Goal: Task Accomplishment & Management: Use online tool/utility

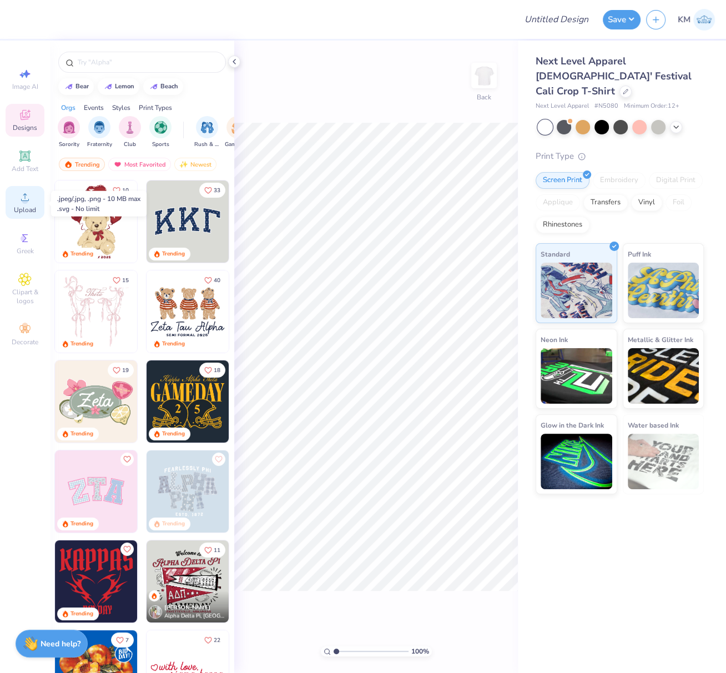
click at [19, 206] on div "Upload" at bounding box center [25, 202] width 39 height 33
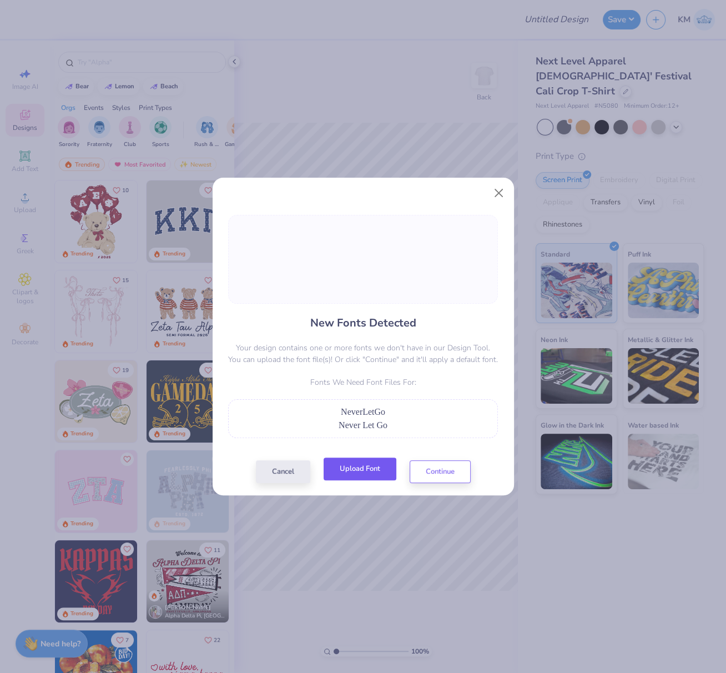
click at [379, 475] on button "Upload Font" at bounding box center [360, 468] width 73 height 23
click at [441, 471] on button "Continue" at bounding box center [440, 468] width 61 height 23
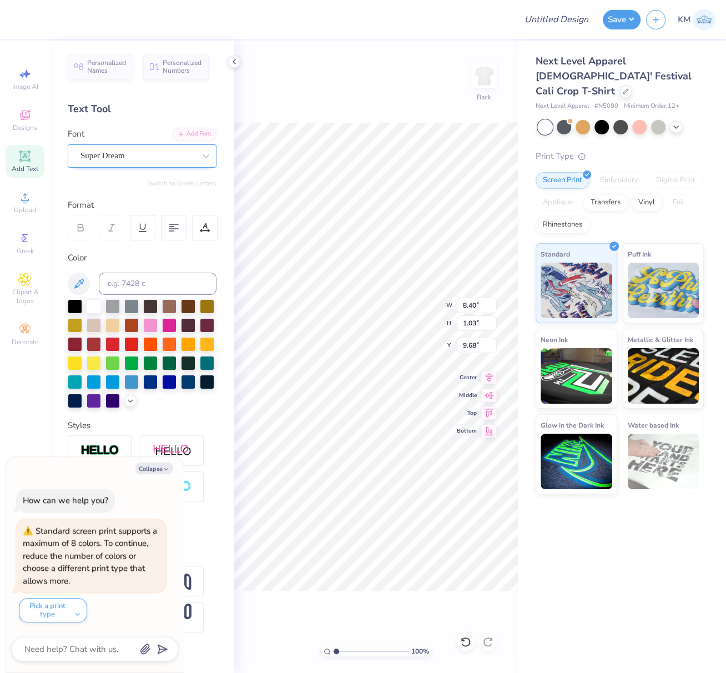
click at [135, 155] on div "Super Dream" at bounding box center [137, 155] width 117 height 17
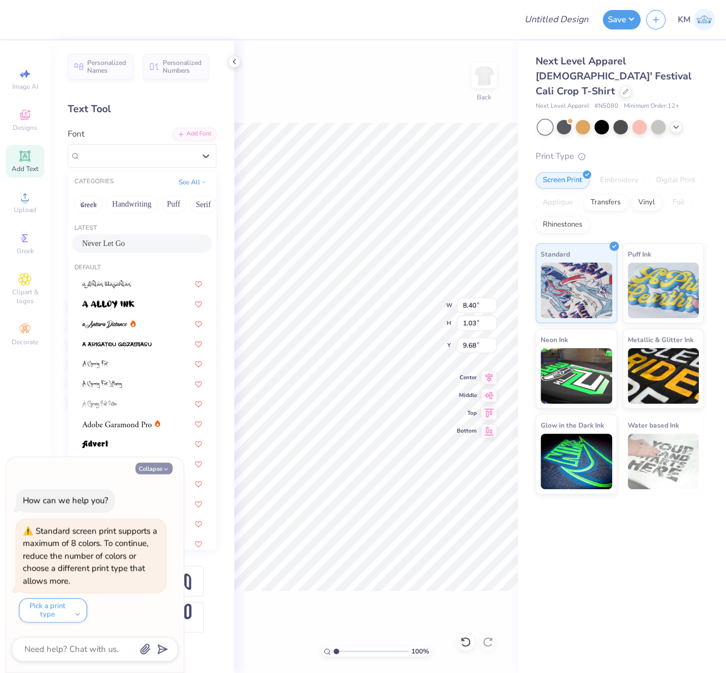
click at [113, 240] on span "Never Let Go" at bounding box center [103, 244] width 43 height 12
click at [156, 246] on div "Personalized Names Personalized Numbers Text Tool Add Font Font option Never Le…" at bounding box center [142, 357] width 184 height 632
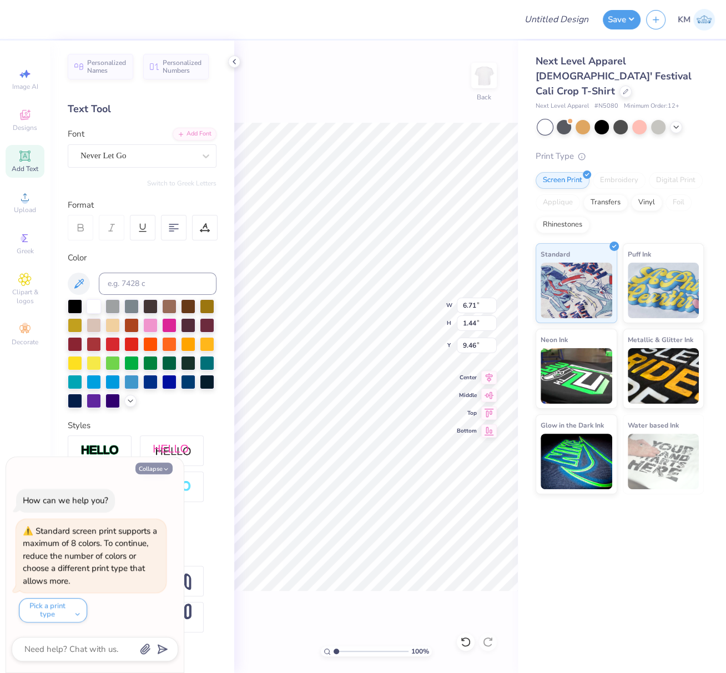
type textarea "x"
type input "6.71"
type input "1.44"
type input "9.46"
click at [154, 469] on button "Collapse" at bounding box center [153, 468] width 37 height 12
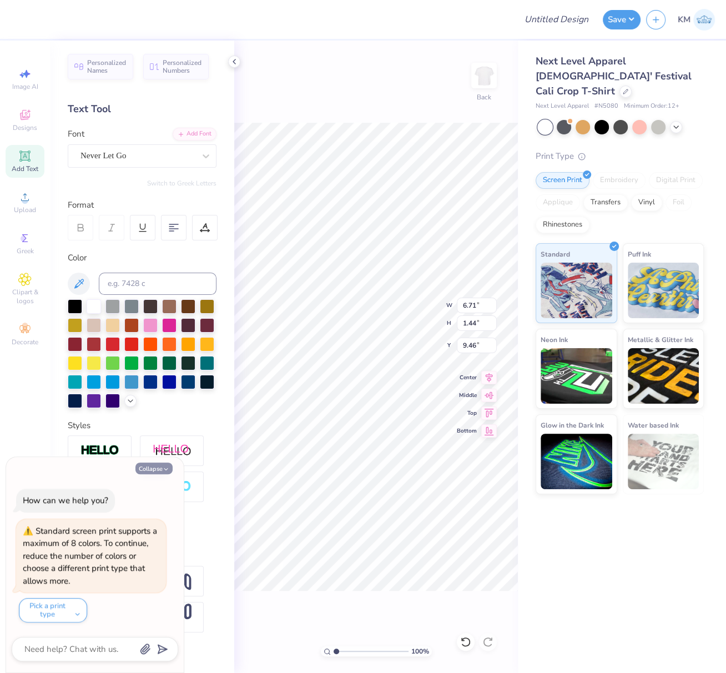
type textarea "x"
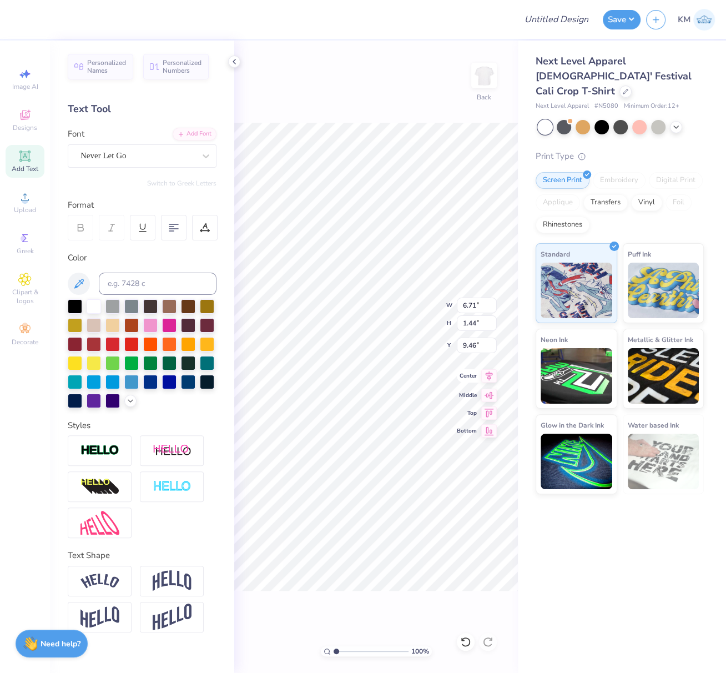
click at [491, 375] on icon at bounding box center [489, 375] width 16 height 13
type input "10.68"
type input "1.27"
type input "10.94"
drag, startPoint x: 127, startPoint y: 154, endPoint x: 123, endPoint y: 164, distance: 10.2
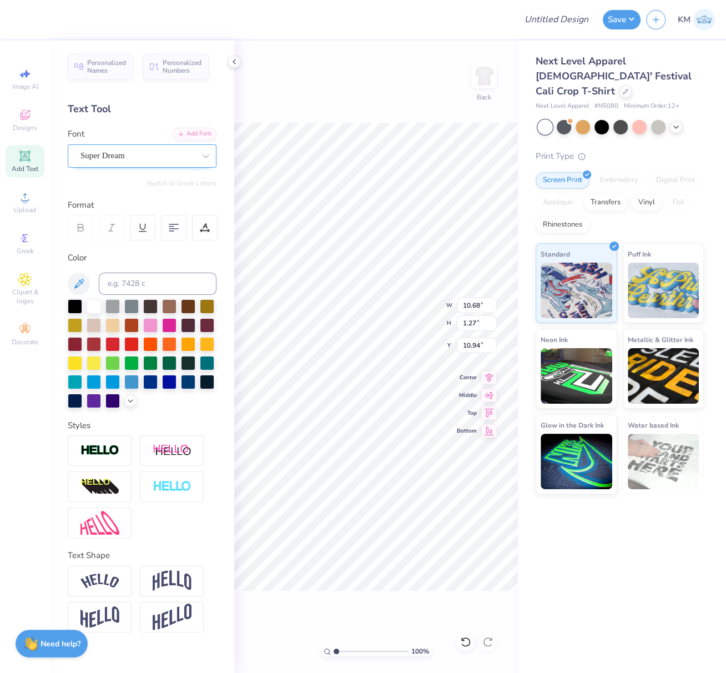
click at [127, 154] on div "Super Dream" at bounding box center [137, 155] width 117 height 17
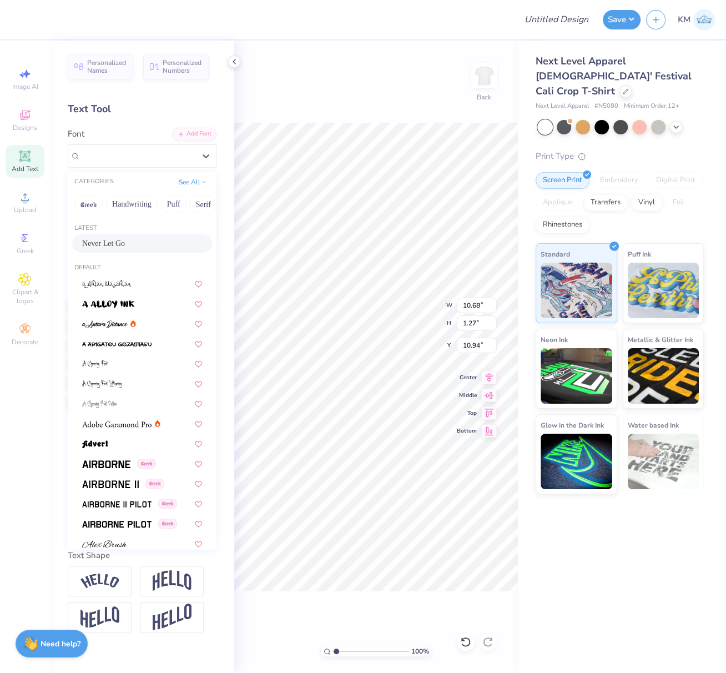
click at [102, 244] on span "Never Let Go" at bounding box center [103, 244] width 43 height 12
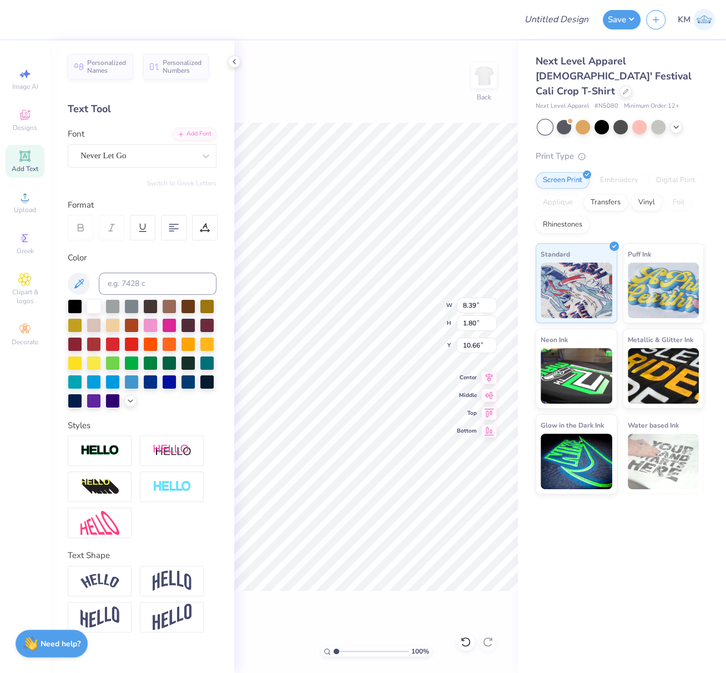
type input "8.39"
type input "1.80"
type input "10.66"
drag, startPoint x: 485, startPoint y: 379, endPoint x: 723, endPoint y: 323, distance: 244.5
click at [485, 379] on icon at bounding box center [489, 377] width 16 height 13
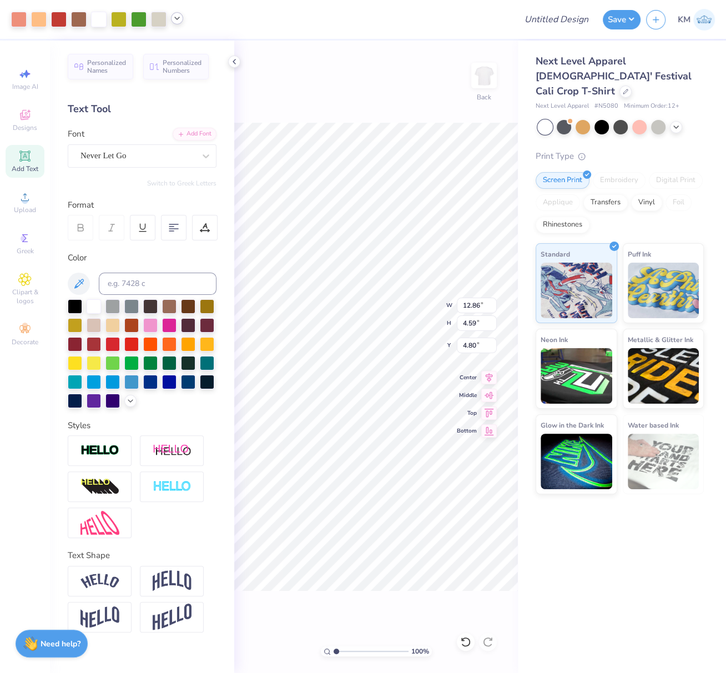
click at [488, 379] on icon at bounding box center [489, 377] width 16 height 13
click at [177, 19] on icon at bounding box center [177, 18] width 9 height 9
click at [157, 19] on div at bounding box center [159, 19] width 16 height 16
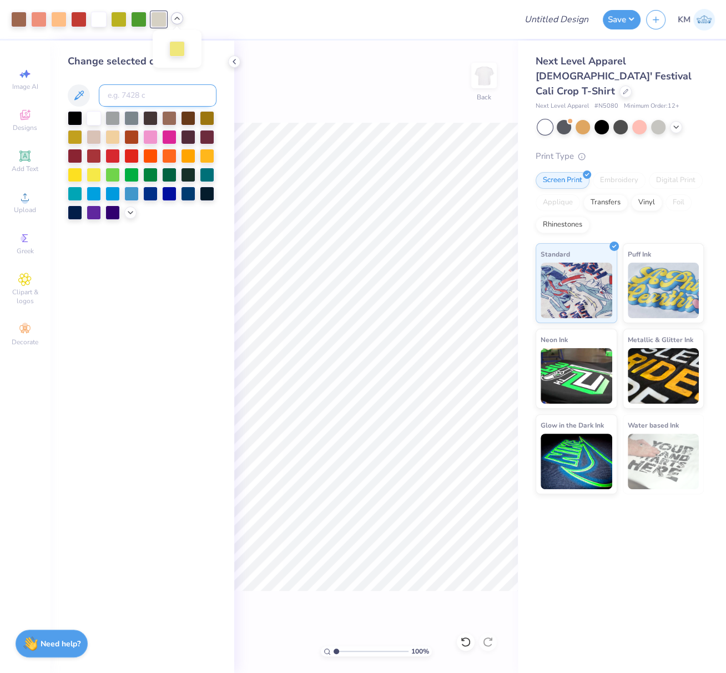
click at [136, 93] on input at bounding box center [158, 95] width 118 height 22
type input "7525"
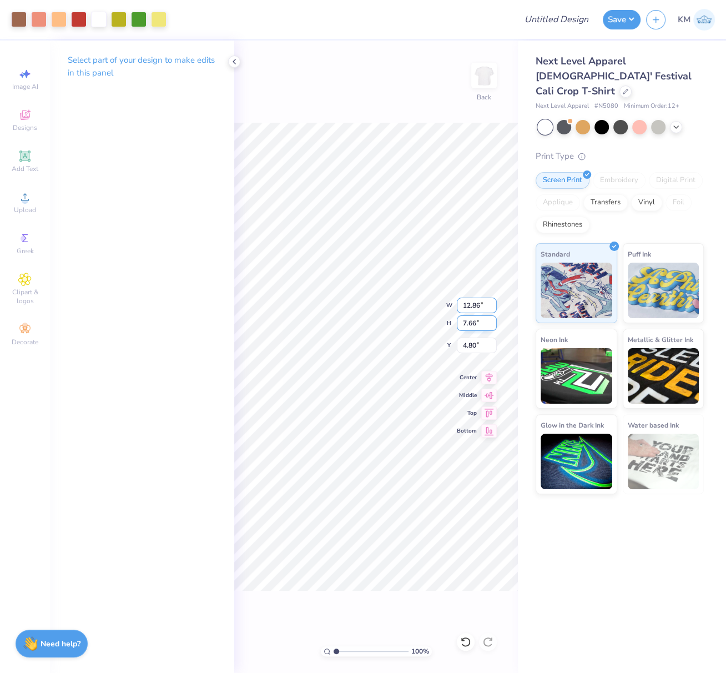
drag, startPoint x: 463, startPoint y: 304, endPoint x: 486, endPoint y: 325, distance: 30.6
click at [485, 307] on input "12.86" at bounding box center [477, 305] width 40 height 16
type input "10.00"
type input "5.96"
drag, startPoint x: 475, startPoint y: 345, endPoint x: 461, endPoint y: 342, distance: 14.6
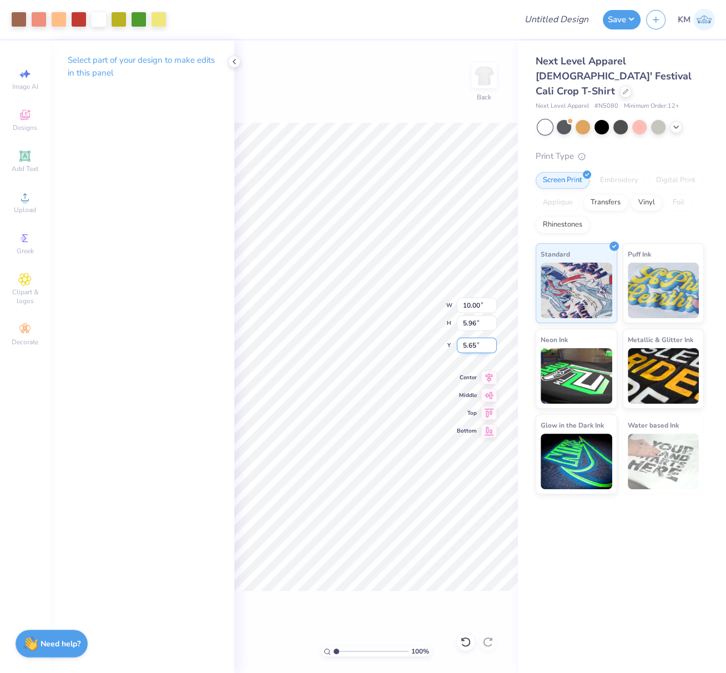
click at [462, 343] on input "5.65" at bounding box center [477, 345] width 40 height 16
click at [617, 102] on div "Next Level Apparel # N5080 Minimum Order: 12 +" at bounding box center [620, 106] width 168 height 9
type input "2.50"
copy div "Next Level Apparel # N5080"
click at [549, 21] on input "Design Title" at bounding box center [570, 19] width 54 height 22
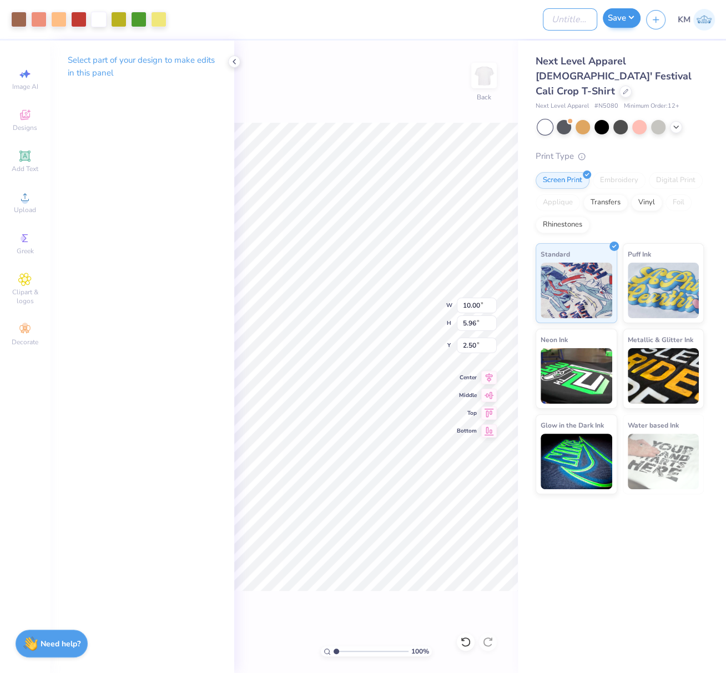
paste input "FPS239502"
type input "FPS239502"
click at [629, 19] on button "Save" at bounding box center [622, 17] width 38 height 19
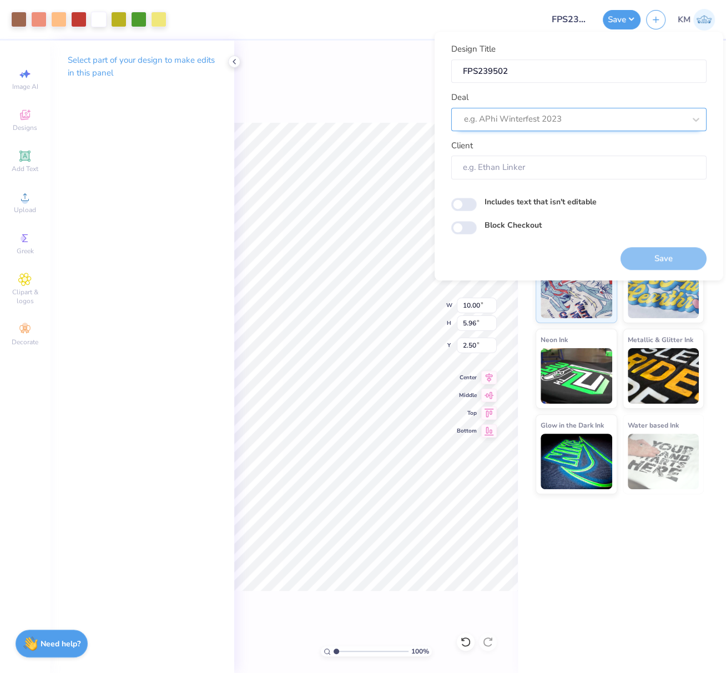
click at [522, 119] on div at bounding box center [574, 119] width 221 height 15
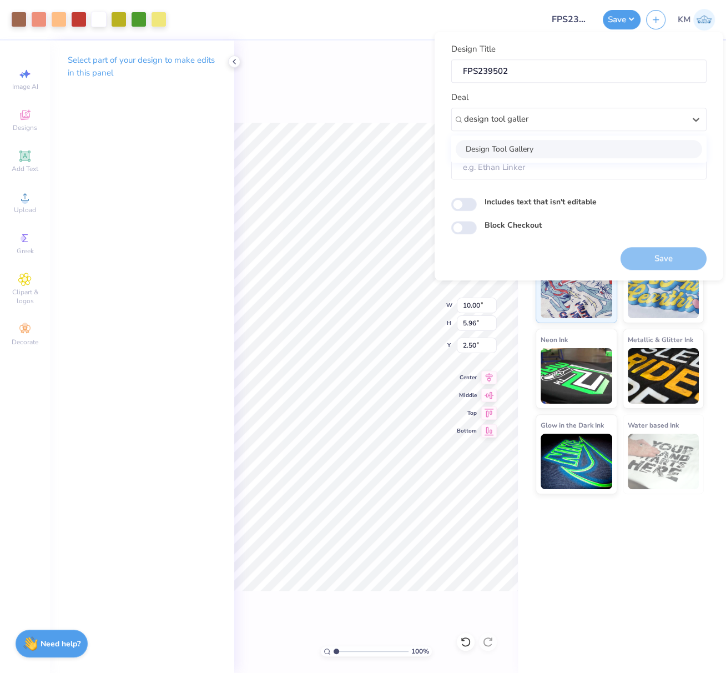
click at [551, 151] on div "Design Tool Gallery" at bounding box center [579, 149] width 246 height 18
type input "design tool galler"
type input "Design Tool Gallery User"
click at [669, 254] on button "Save" at bounding box center [663, 258] width 86 height 23
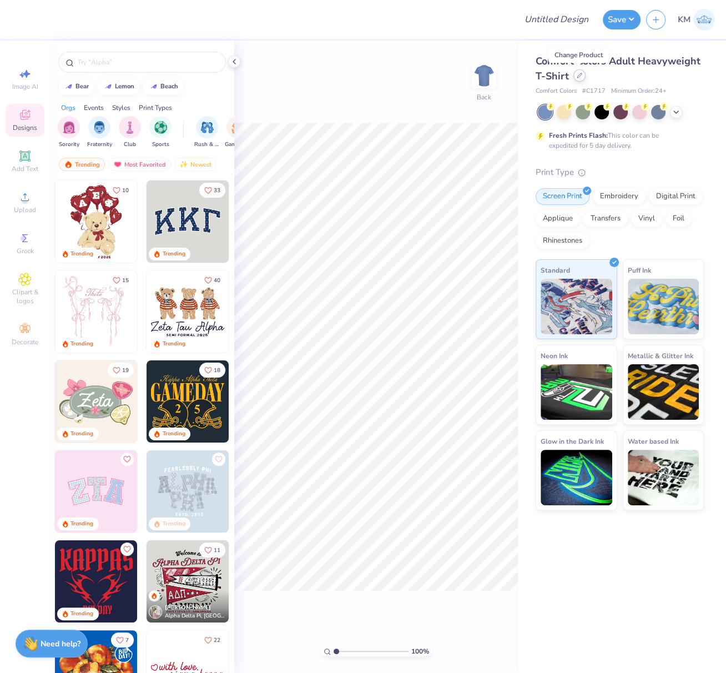
click at [579, 74] on icon at bounding box center [579, 75] width 4 height 4
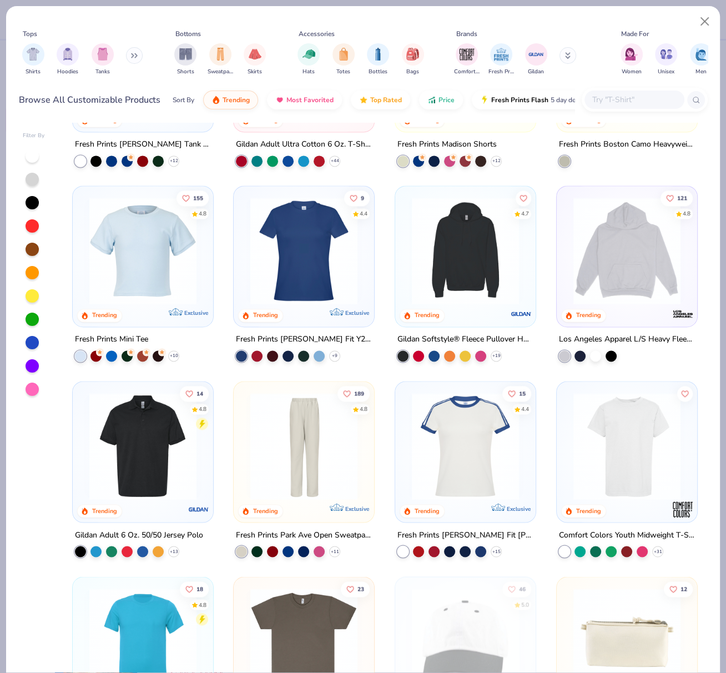
scroll to position [1334, 0]
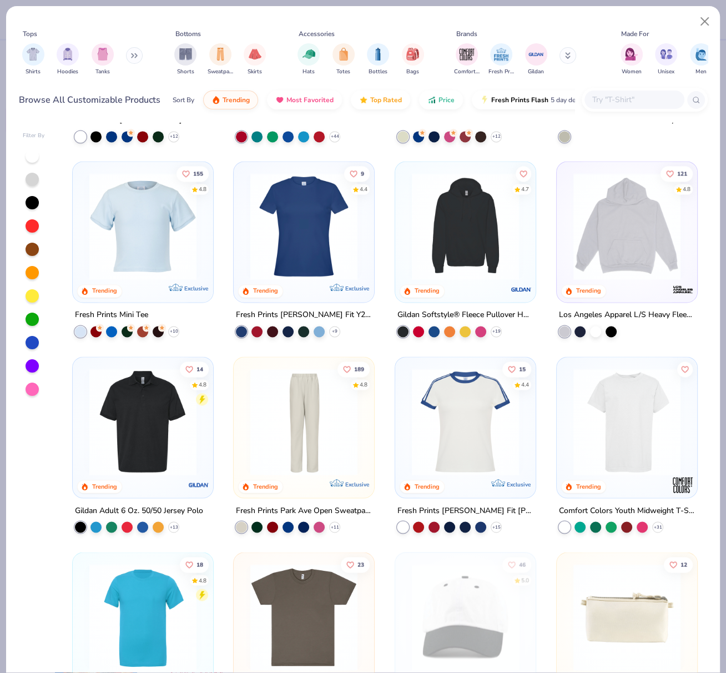
click at [623, 101] on input "text" at bounding box center [633, 99] width 85 height 13
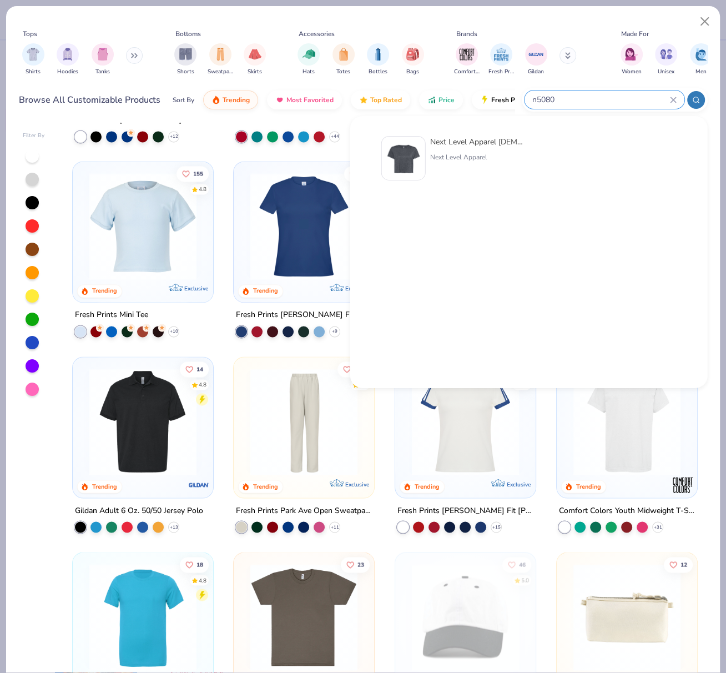
type input "n5080"
click at [496, 145] on div "Next Level Apparel [DEMOGRAPHIC_DATA]' Festival Cali Crop T-Shirt" at bounding box center [476, 142] width 93 height 12
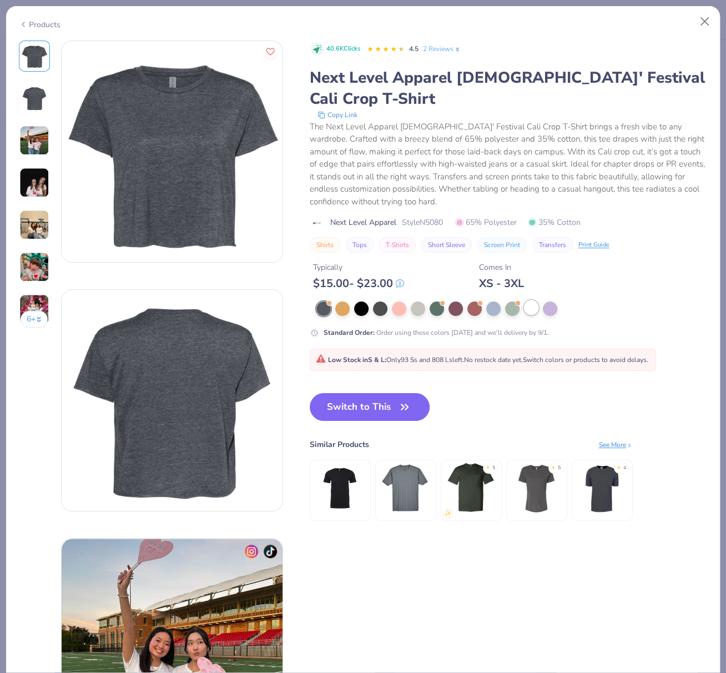
click at [533, 300] on div at bounding box center [531, 307] width 14 height 14
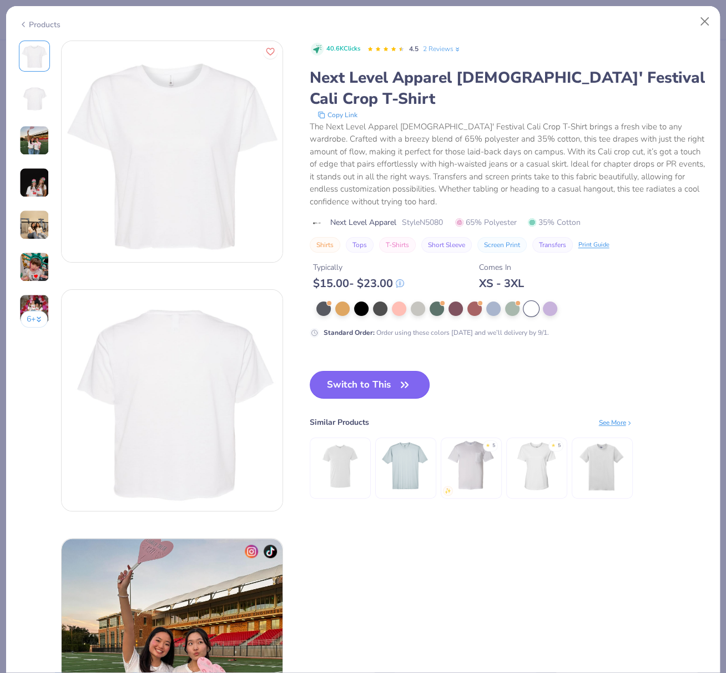
click at [366, 371] on button "Switch to This" at bounding box center [370, 385] width 120 height 28
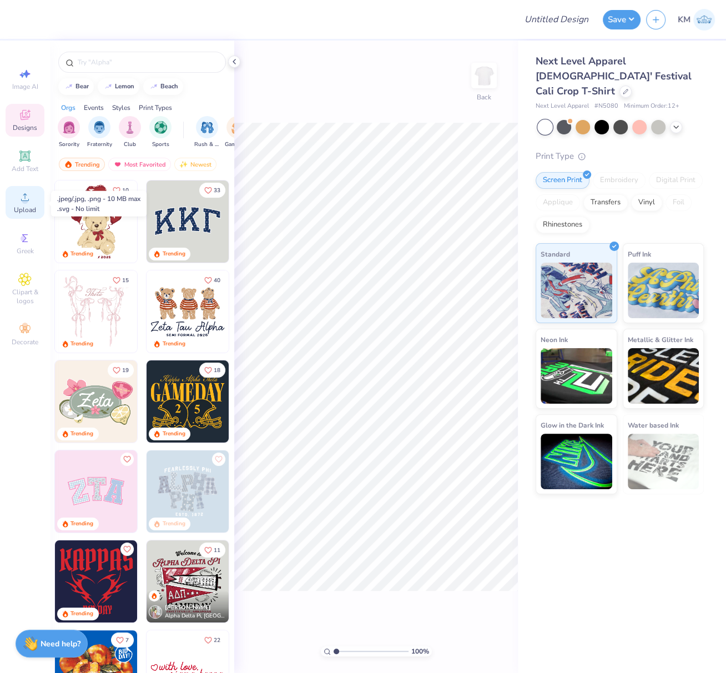
click at [27, 197] on icon at bounding box center [24, 196] width 13 height 13
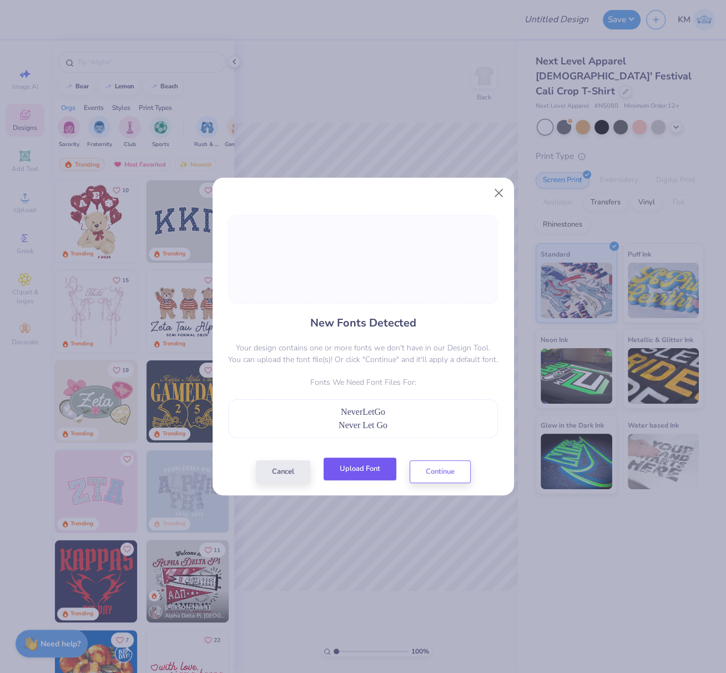
click at [373, 473] on button "Upload Font" at bounding box center [360, 468] width 73 height 23
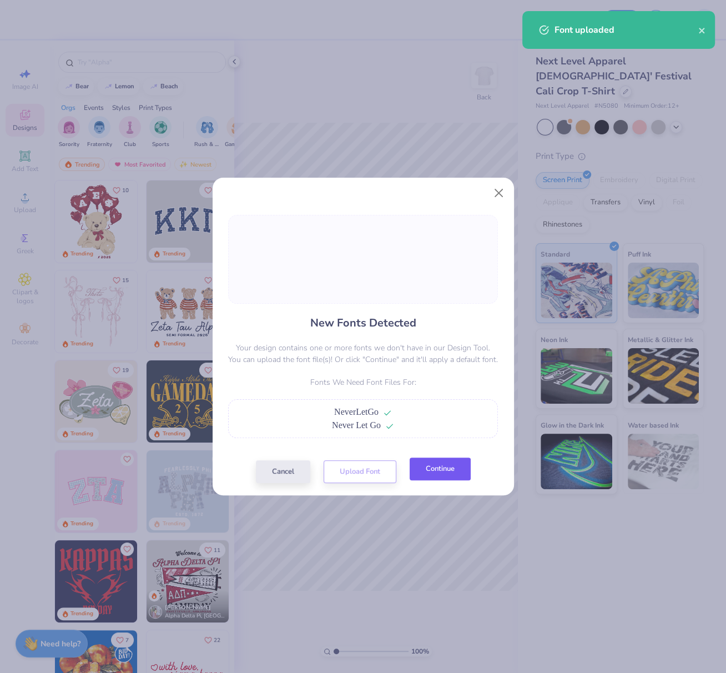
click at [448, 471] on button "Continue" at bounding box center [440, 468] width 61 height 23
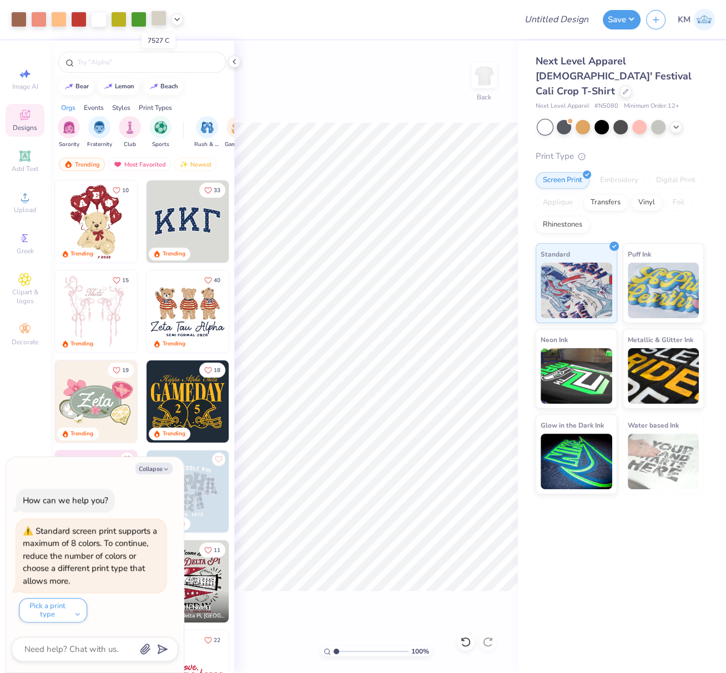
click at [157, 17] on div at bounding box center [159, 19] width 16 height 16
type textarea "x"
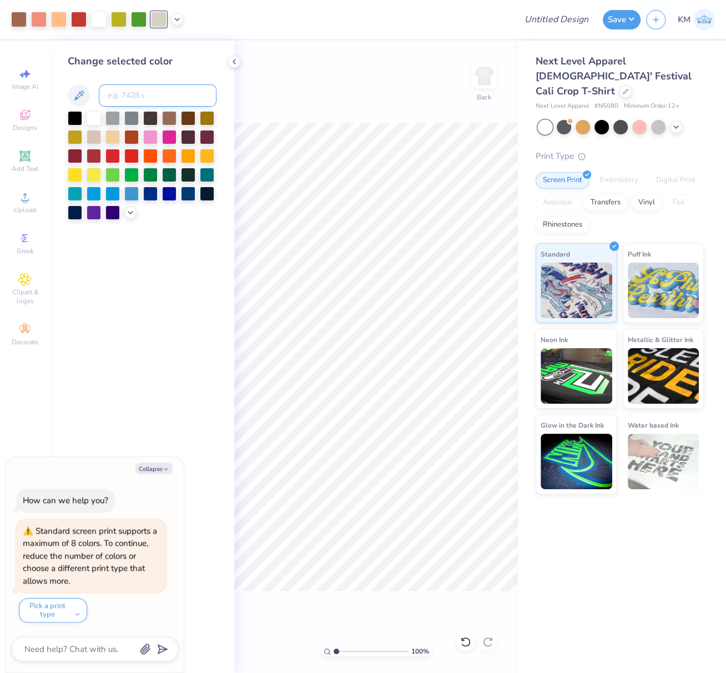
click at [142, 95] on input at bounding box center [158, 95] width 118 height 22
type input "7525"
drag, startPoint x: 152, startPoint y: 471, endPoint x: 170, endPoint y: 288, distance: 183.5
click at [152, 470] on button "Collapse" at bounding box center [153, 468] width 37 height 12
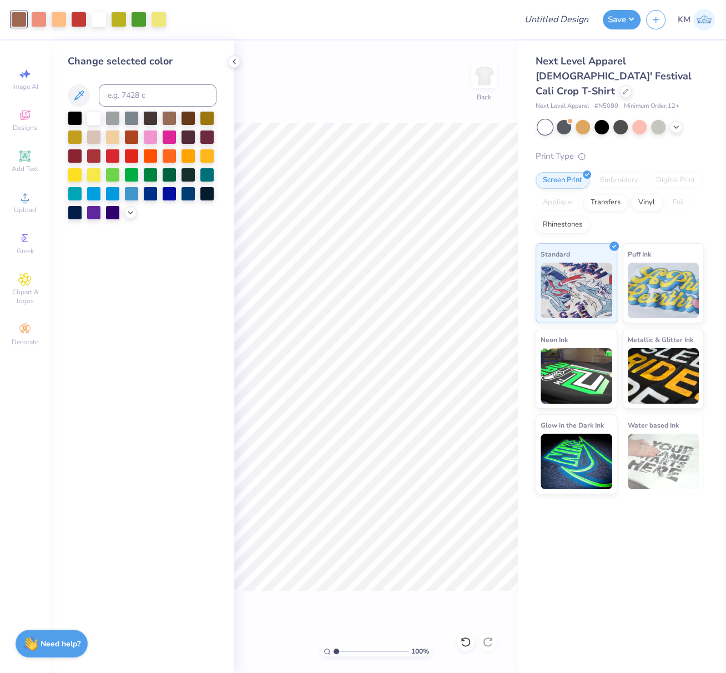
type textarea "x"
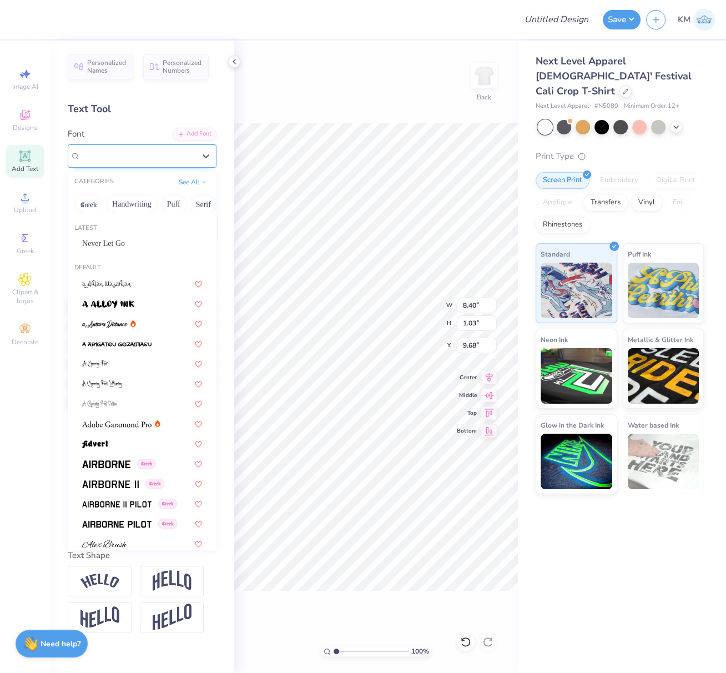
drag, startPoint x: 120, startPoint y: 159, endPoint x: 114, endPoint y: 205, distance: 47.0
click at [119, 157] on div "Super Dream" at bounding box center [137, 155] width 117 height 17
drag, startPoint x: 103, startPoint y: 244, endPoint x: 491, endPoint y: 375, distance: 409.5
click at [103, 243] on span "Never Let Go" at bounding box center [103, 244] width 43 height 12
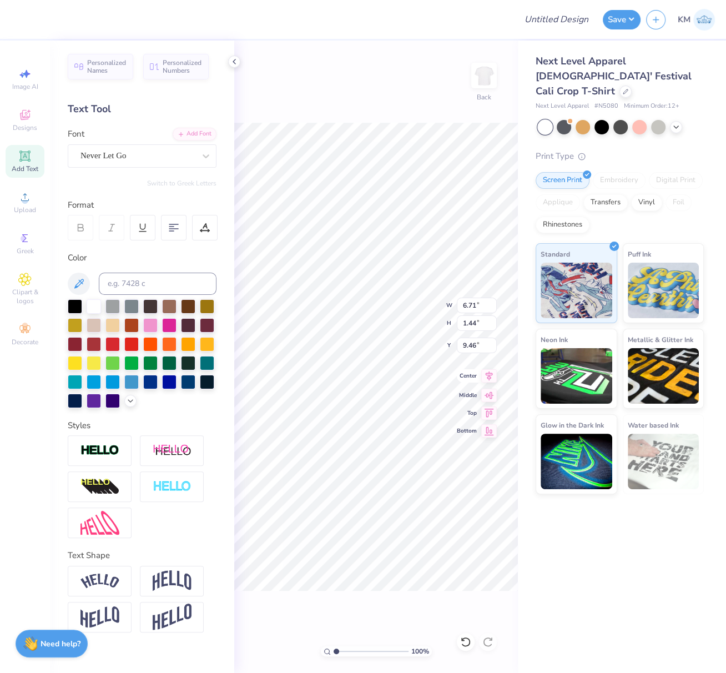
type input "6.71"
type input "1.44"
type input "9.46"
click at [492, 375] on icon at bounding box center [489, 375] width 16 height 13
type input "10.68"
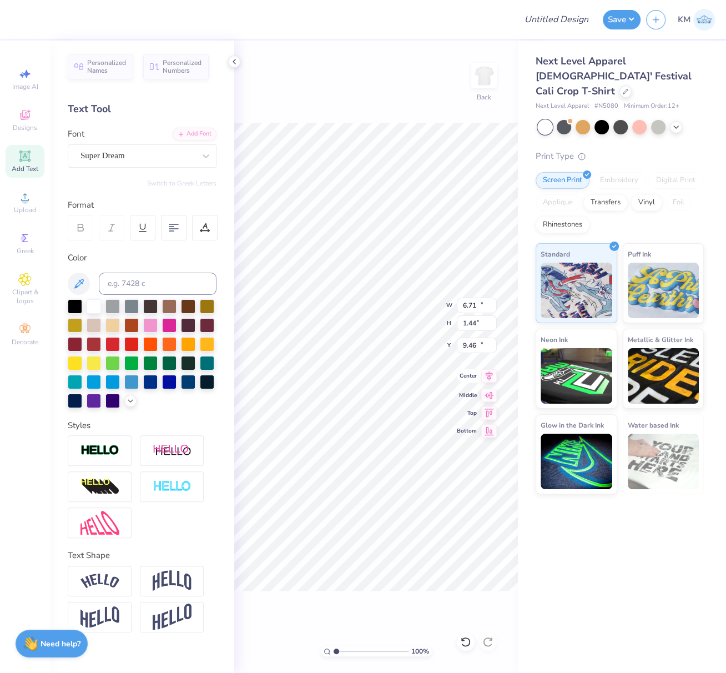
type input "1.27"
type input "10.94"
click at [104, 152] on div "Super Dream" at bounding box center [137, 155] width 117 height 17
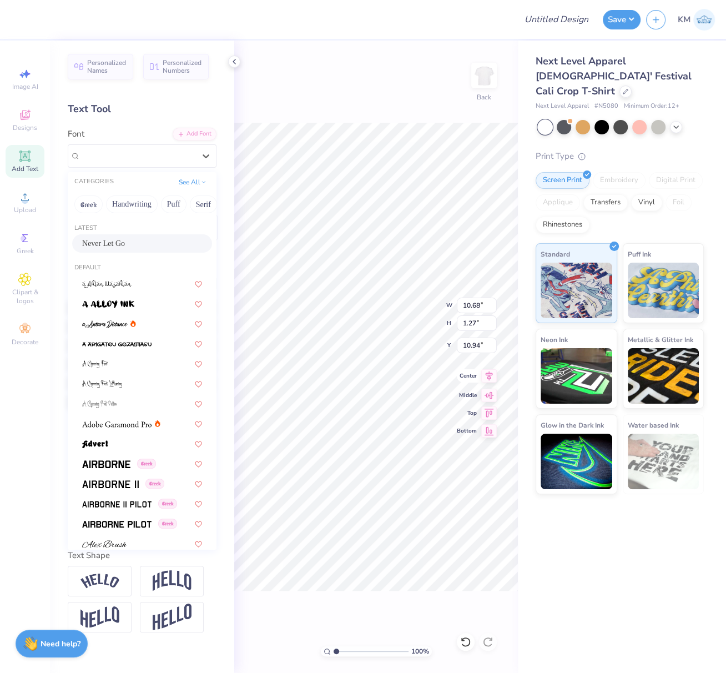
drag, startPoint x: 101, startPoint y: 242, endPoint x: 492, endPoint y: 382, distance: 415.2
click at [101, 242] on span "Never Let Go" at bounding box center [103, 244] width 43 height 12
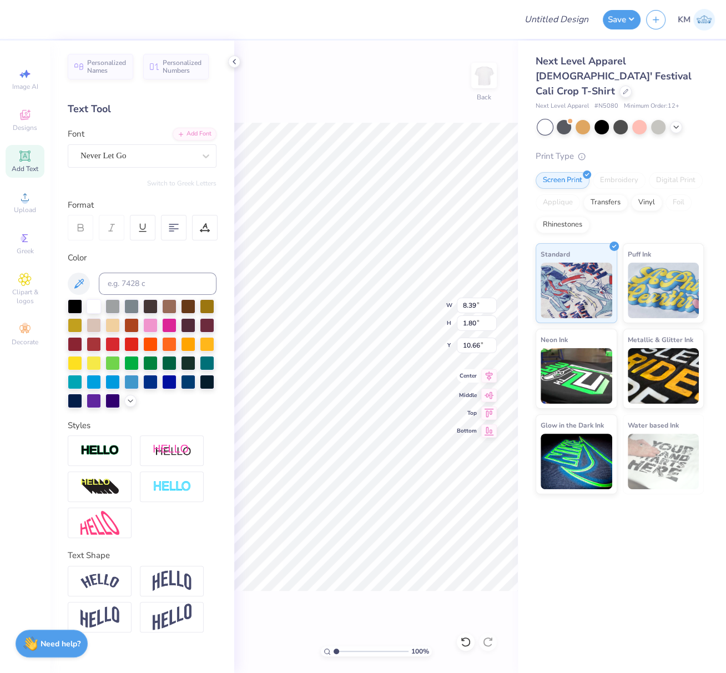
type input "8.39"
type input "1.80"
type input "10.66"
click at [491, 376] on icon at bounding box center [489, 375] width 16 height 13
click at [491, 380] on icon at bounding box center [489, 375] width 16 height 13
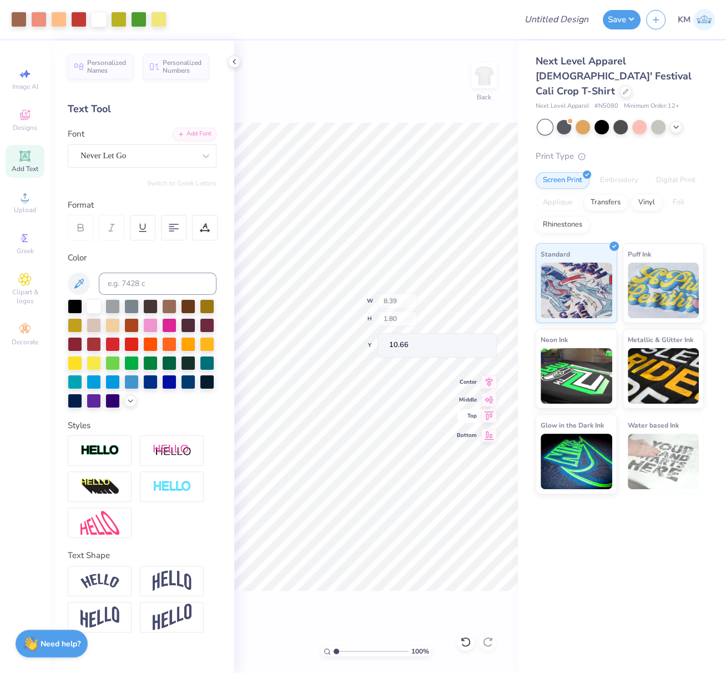
type input "12.86"
type input "4.59"
type input "4.80"
drag, startPoint x: 463, startPoint y: 304, endPoint x: 483, endPoint y: 307, distance: 20.8
click at [482, 308] on input "12.86" at bounding box center [477, 305] width 40 height 16
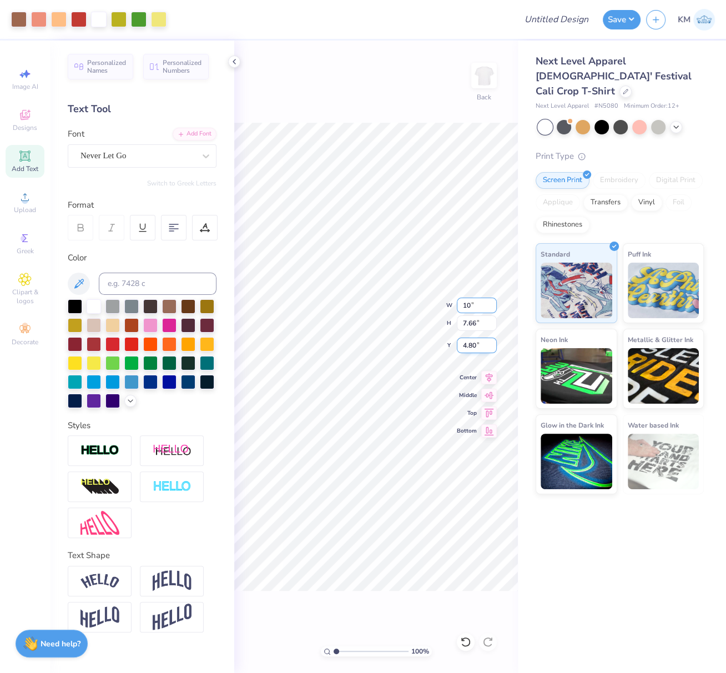
type input "10.00"
type input "5.96"
drag, startPoint x: 482, startPoint y: 345, endPoint x: 457, endPoint y: 345, distance: 25.0
click at [459, 344] on input "5.65" at bounding box center [477, 345] width 40 height 16
type input "2.50"
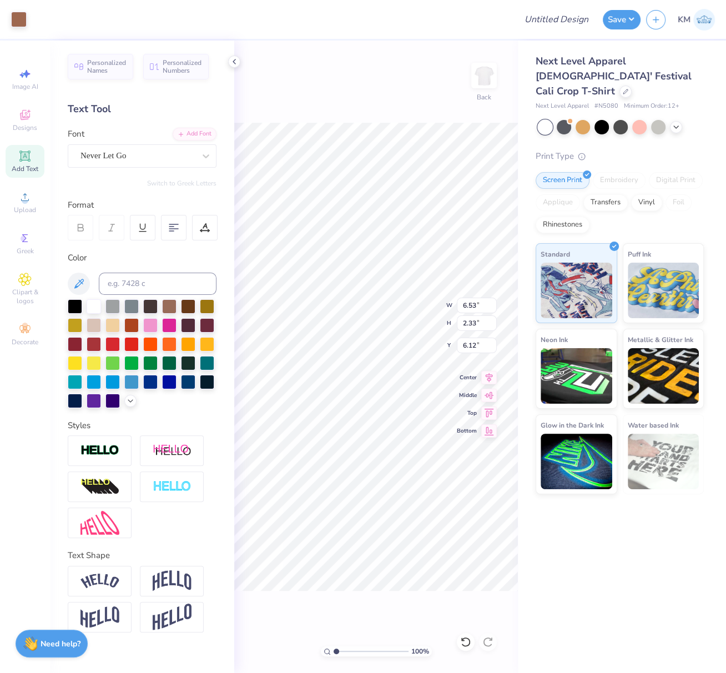
click at [558, 17] on input "Design Title" at bounding box center [557, 19] width 82 height 22
click at [545, 17] on input "Design Title" at bounding box center [570, 19] width 54 height 22
paste input "FPS239502"
type input "FPS239502"
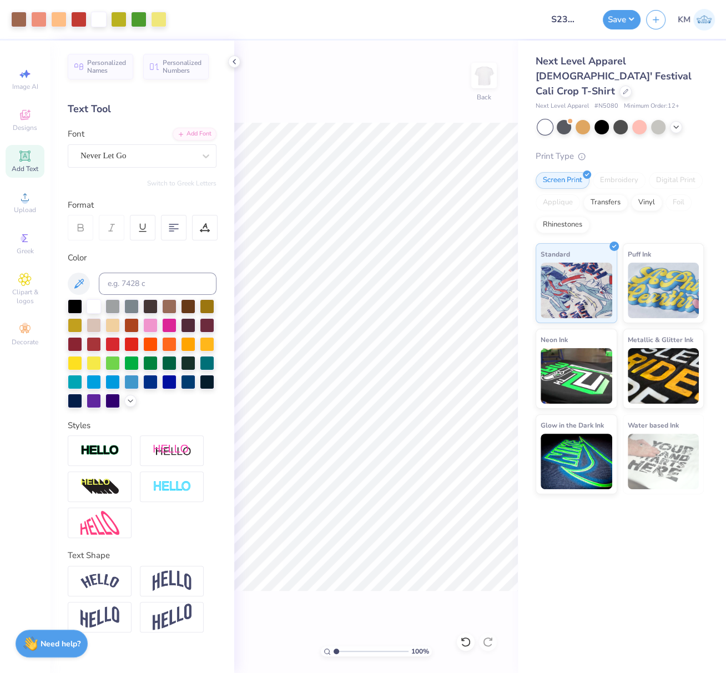
scroll to position [0, 0]
drag, startPoint x: 632, startPoint y: 21, endPoint x: 631, endPoint y: 30, distance: 8.9
click at [632, 21] on button "Save" at bounding box center [622, 19] width 38 height 19
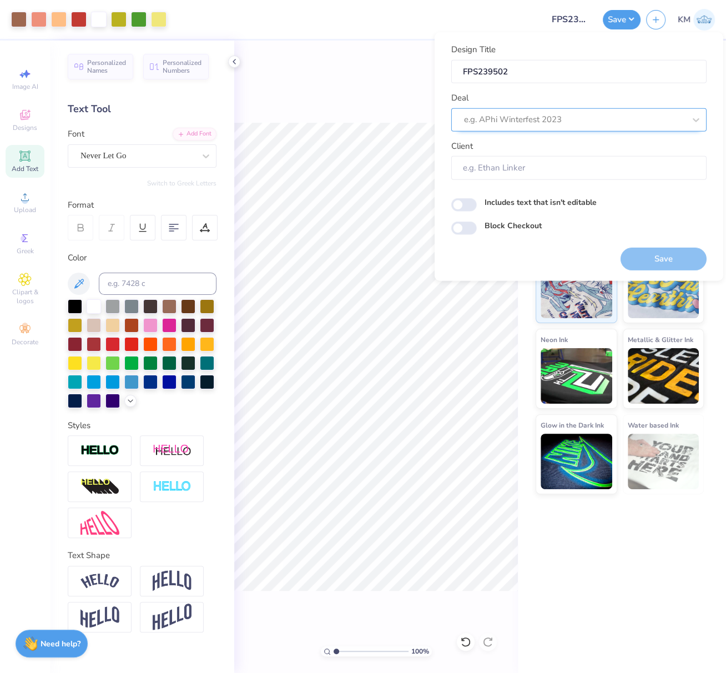
click at [530, 114] on div at bounding box center [574, 119] width 221 height 15
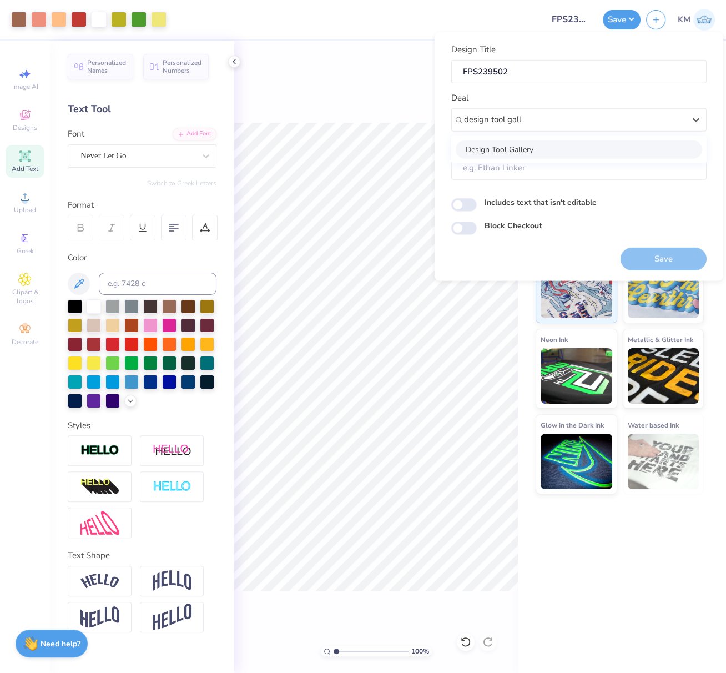
click at [551, 150] on div "Design Tool Gallery" at bounding box center [579, 149] width 246 height 18
type input "design tool gall"
type input "Design Tool Gallery User"
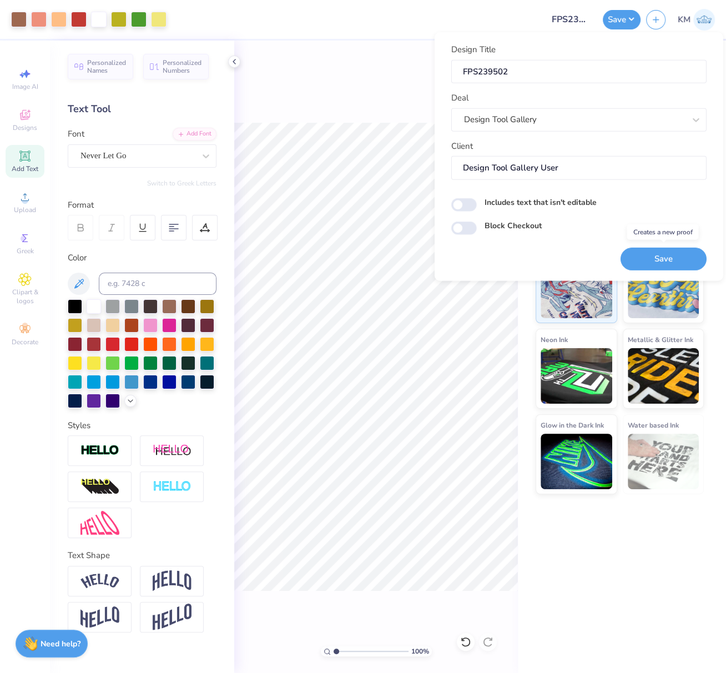
click at [665, 256] on button "Save" at bounding box center [663, 258] width 86 height 23
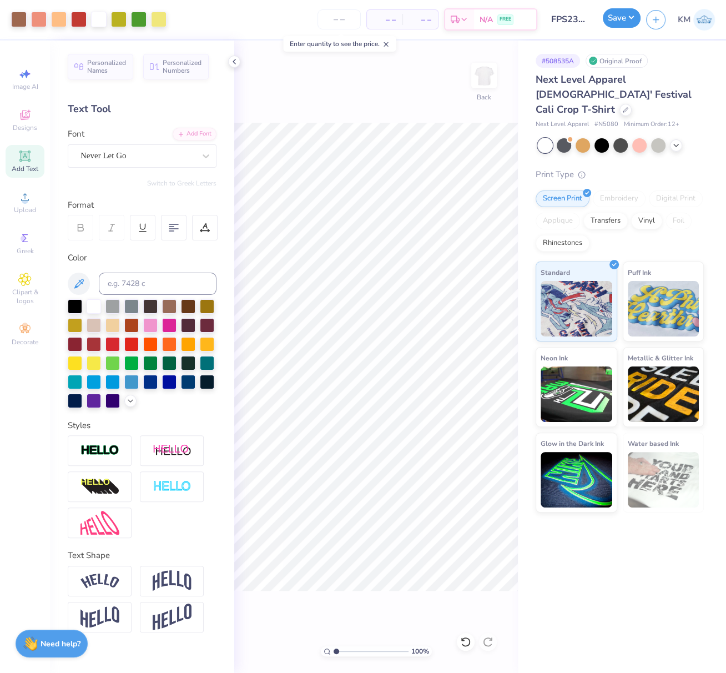
click at [623, 20] on button "Save" at bounding box center [622, 17] width 38 height 19
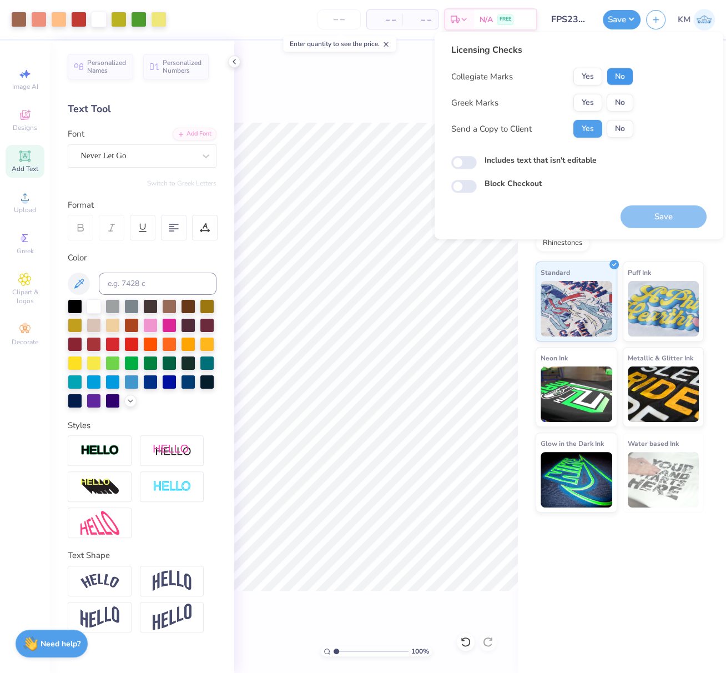
click at [622, 79] on button "No" at bounding box center [620, 77] width 27 height 18
click at [588, 98] on button "Yes" at bounding box center [587, 103] width 29 height 18
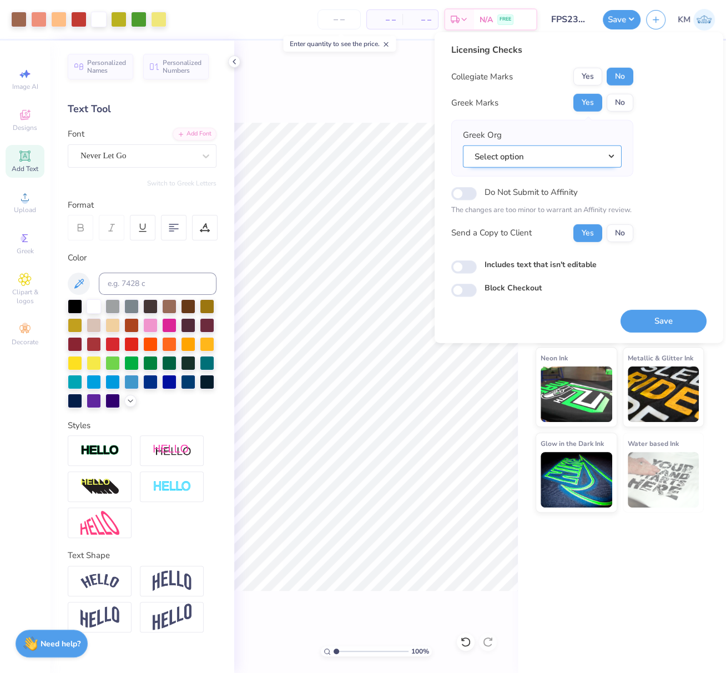
click at [608, 159] on button "Select option" at bounding box center [542, 156] width 159 height 23
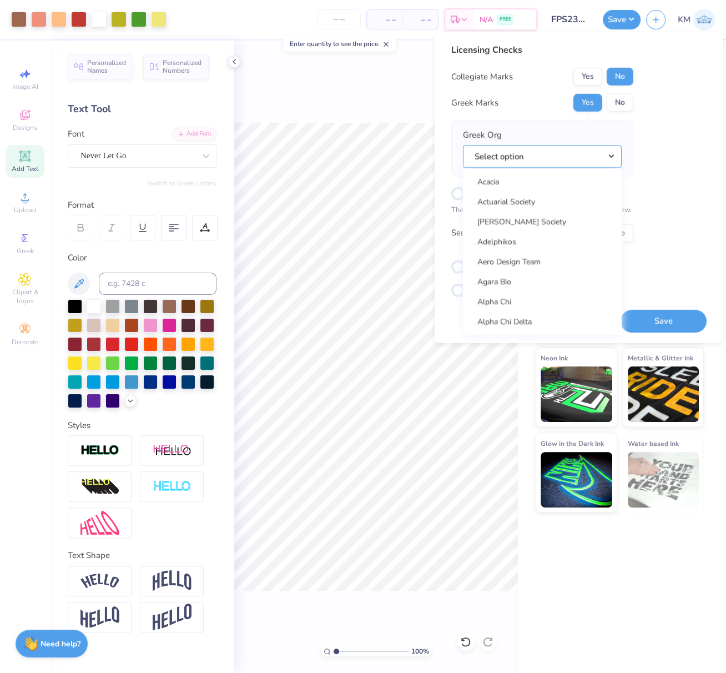
drag, startPoint x: 613, startPoint y: 154, endPoint x: 615, endPoint y: 162, distance: 8.1
click at [613, 154] on button "Select option" at bounding box center [542, 156] width 159 height 23
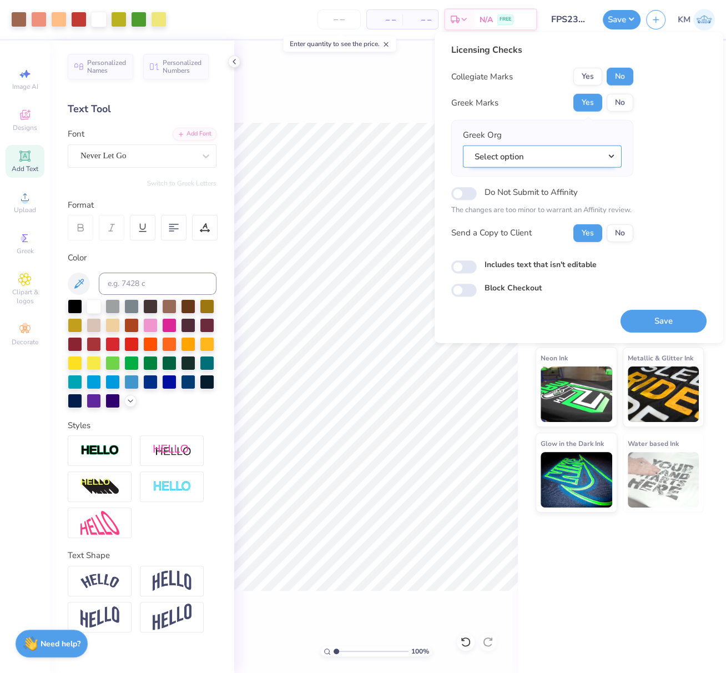
click at [613, 155] on button "Select option" at bounding box center [542, 156] width 159 height 23
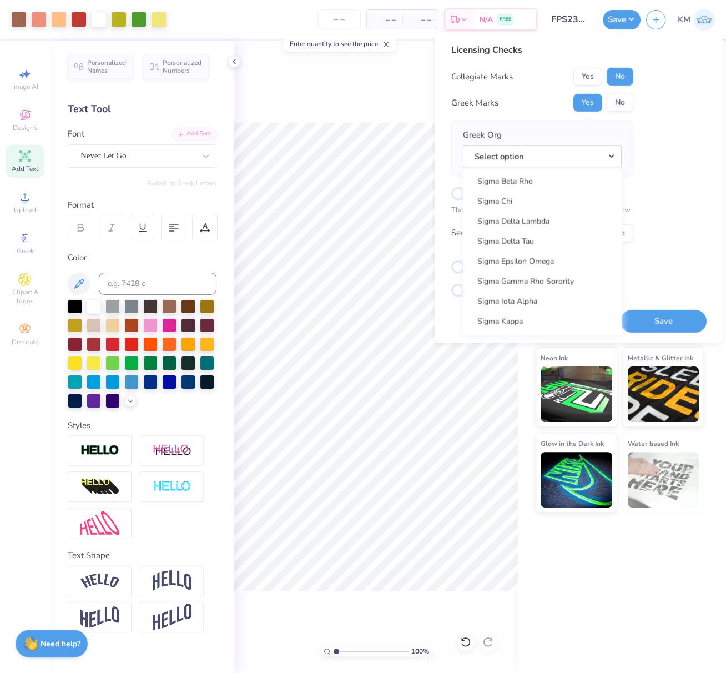
scroll to position [7133, 0]
click at [546, 243] on link "Sigma Delta Tau" at bounding box center [542, 241] width 150 height 18
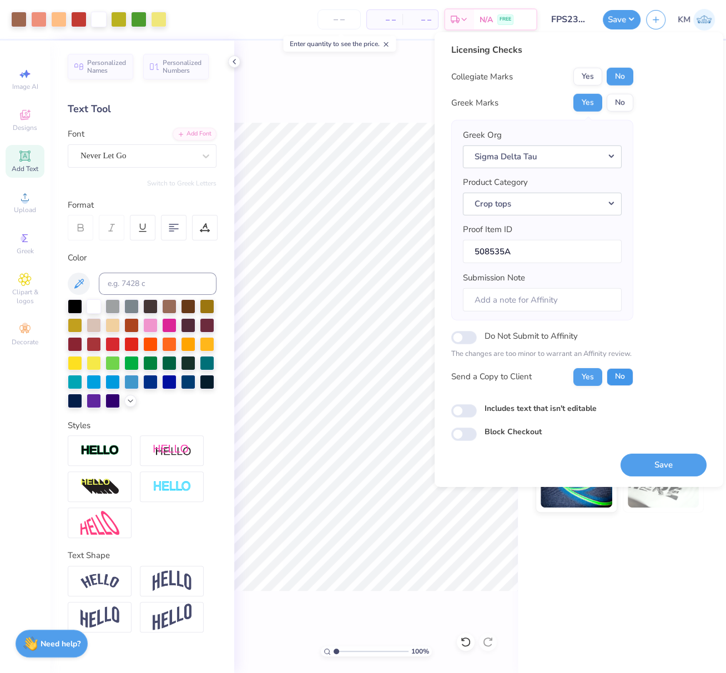
click at [620, 375] on button "No" at bounding box center [620, 376] width 27 height 18
click at [658, 458] on button "Save" at bounding box center [663, 464] width 86 height 23
